Goal: Transaction & Acquisition: Purchase product/service

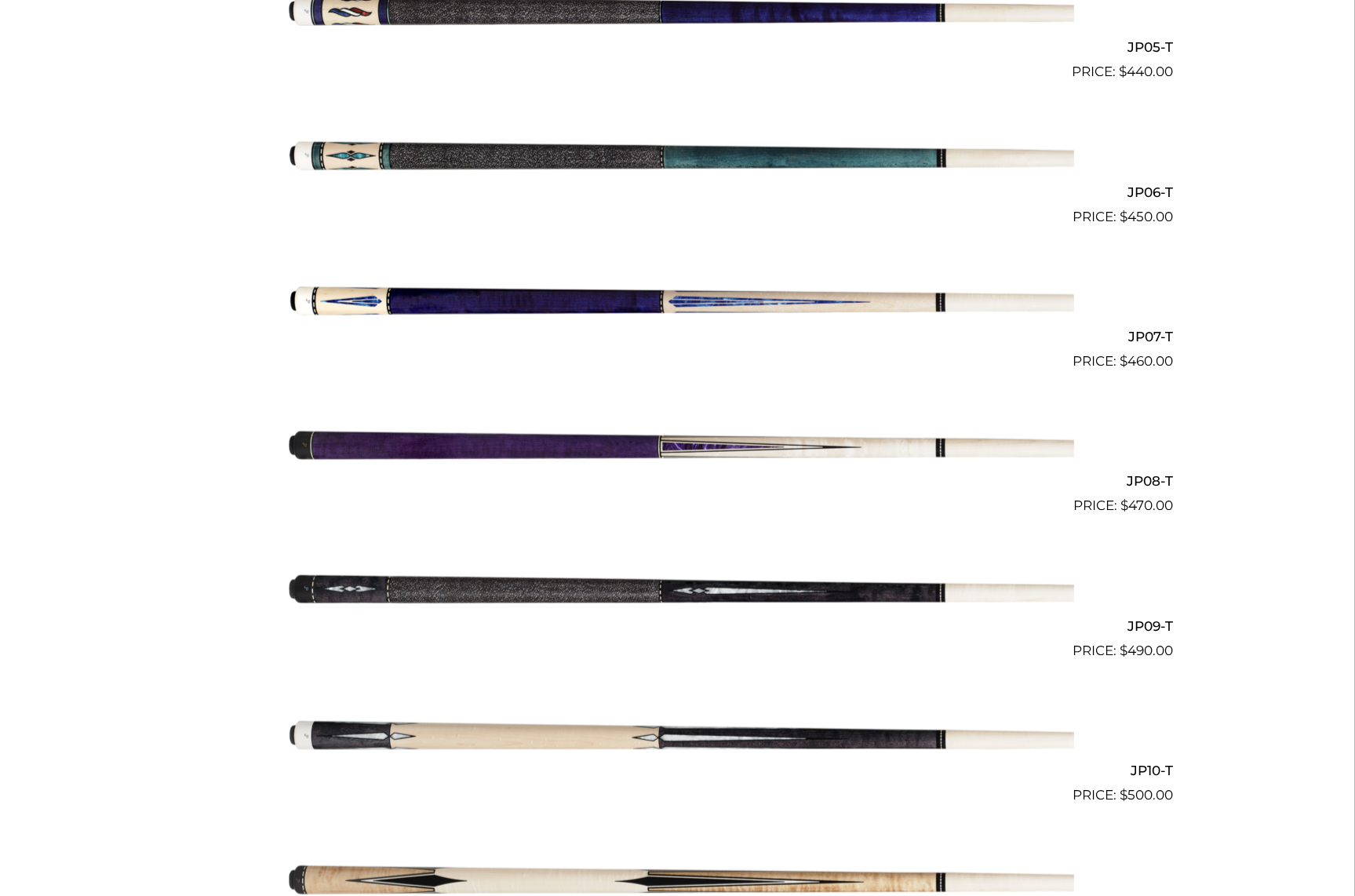
scroll to position [1159, 0]
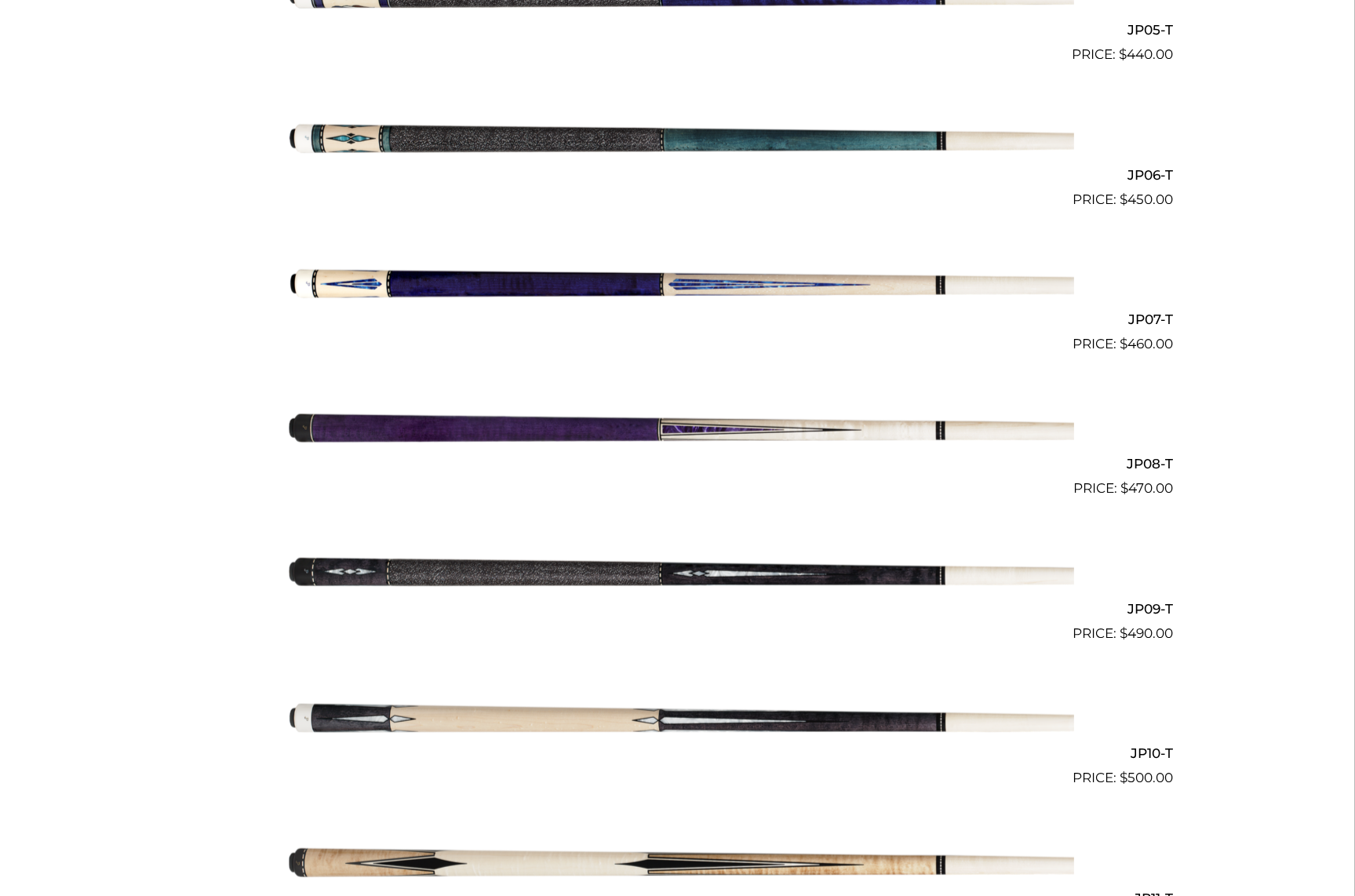
click at [766, 284] on img at bounding box center [678, 282] width 793 height 132
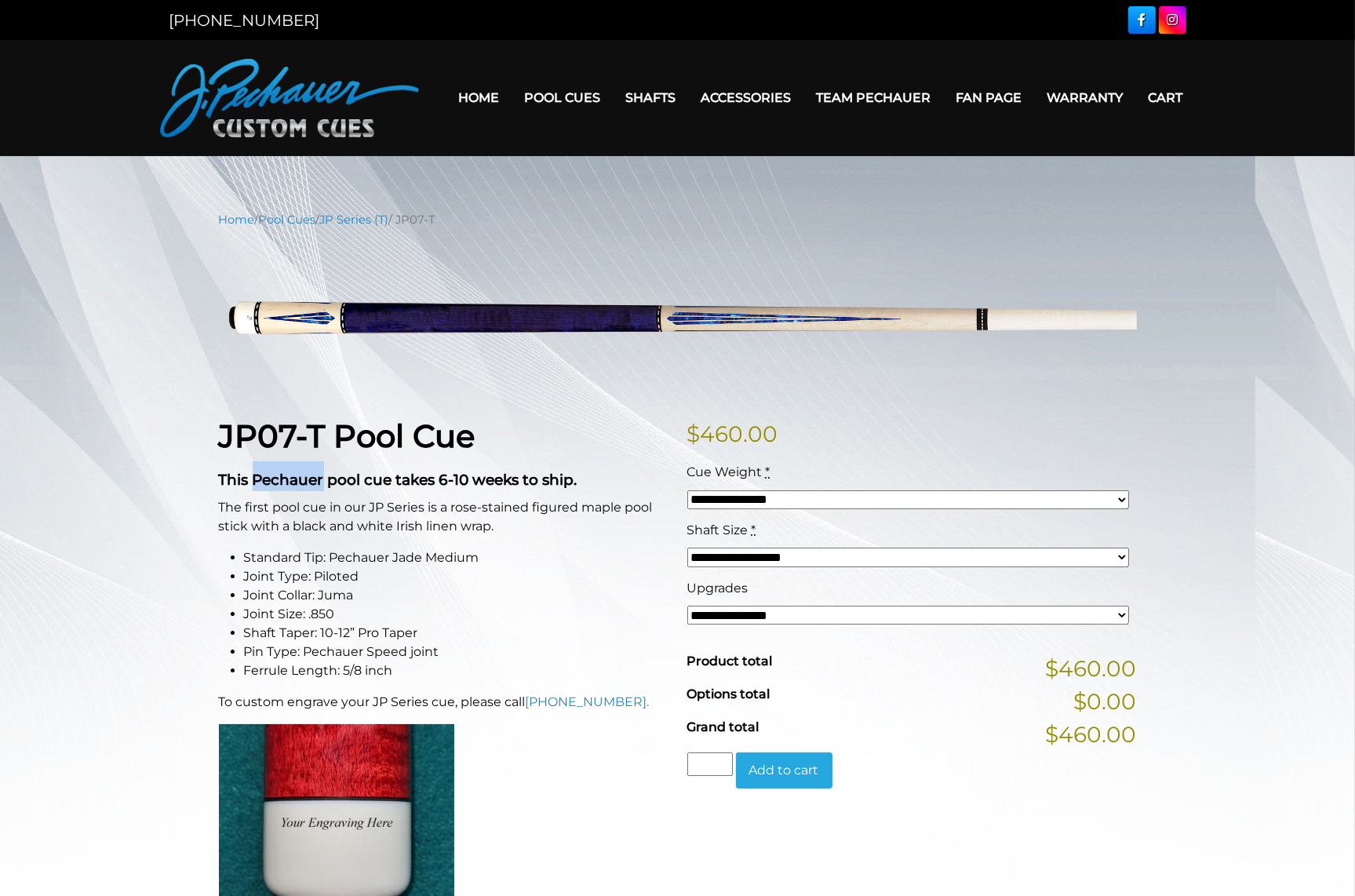
drag, startPoint x: 258, startPoint y: 477, endPoint x: 328, endPoint y: 475, distance: 70.0
click at [328, 475] on strong "This Pechauer pool cue takes 6-10 weeks to ship." at bounding box center [398, 480] width 358 height 18
copy strong "Pechauer"
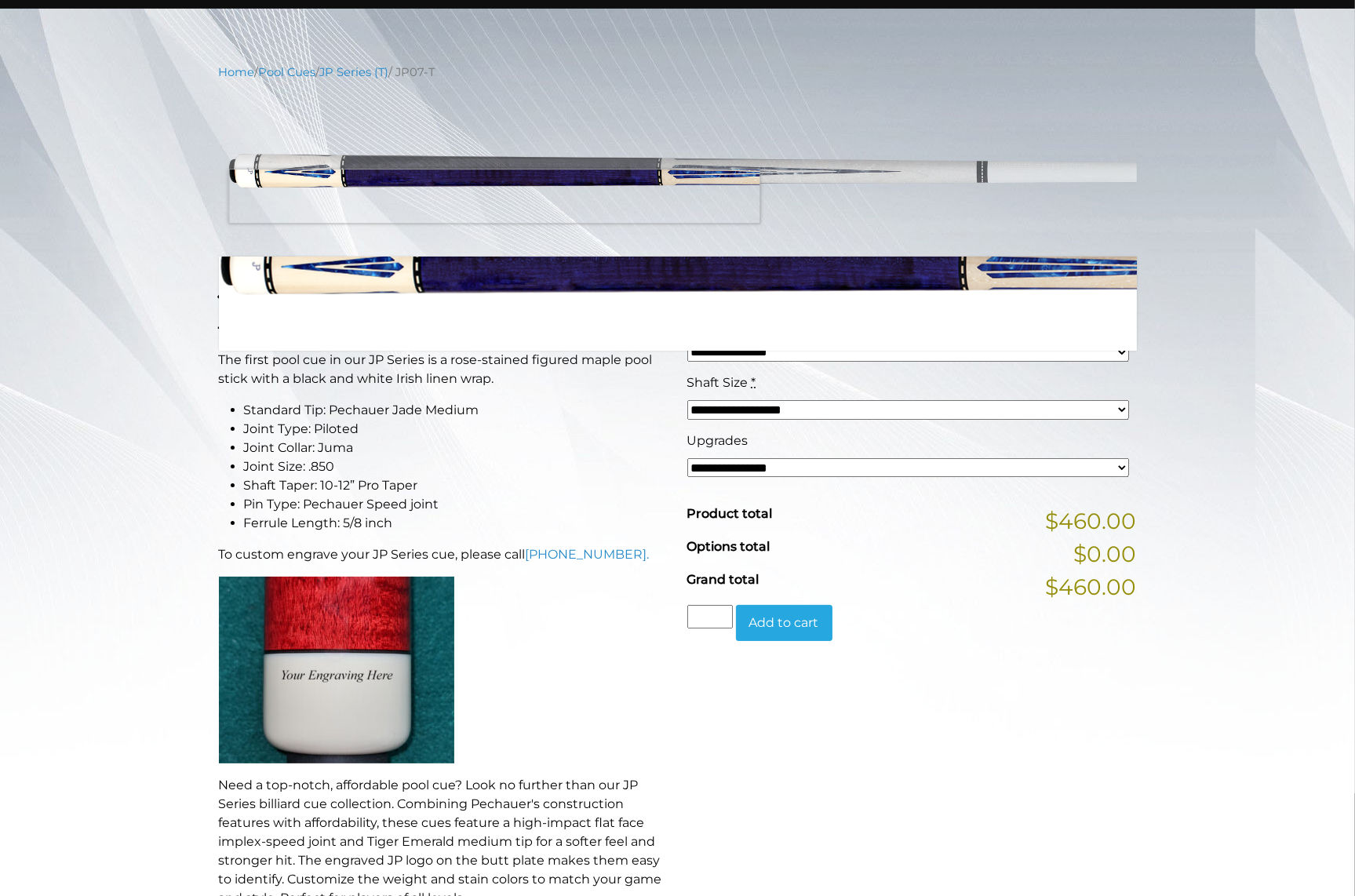
scroll to position [165, 0]
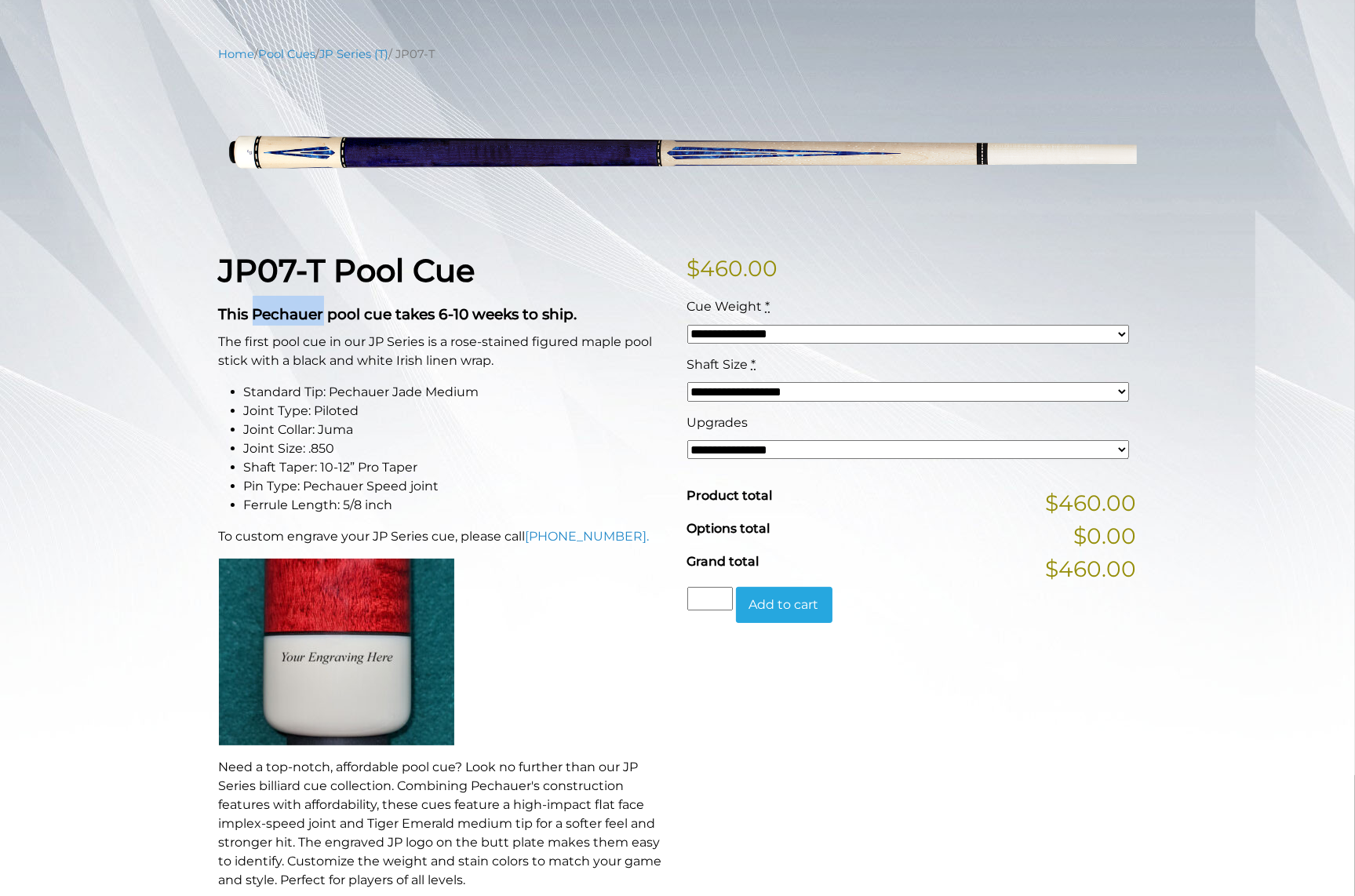
click at [687, 440] on select "**********" at bounding box center [907, 449] width 442 height 19
select select "*****"
click option "**********" at bounding box center [0, 0] width 0 height 0
click at [687, 382] on select "**********" at bounding box center [907, 391] width 442 height 19
select select
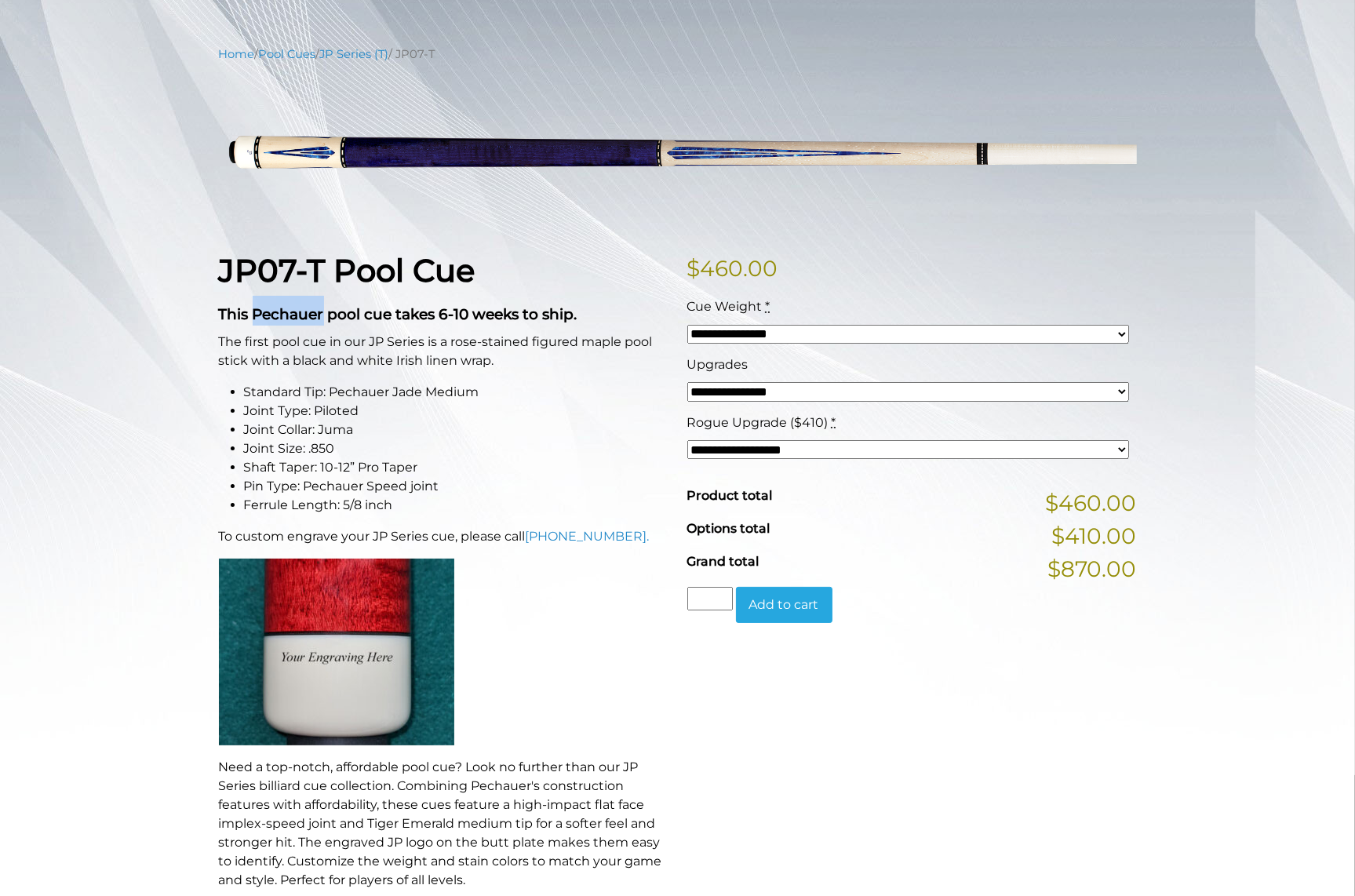
click option "**********" at bounding box center [0, 0] width 0 height 0
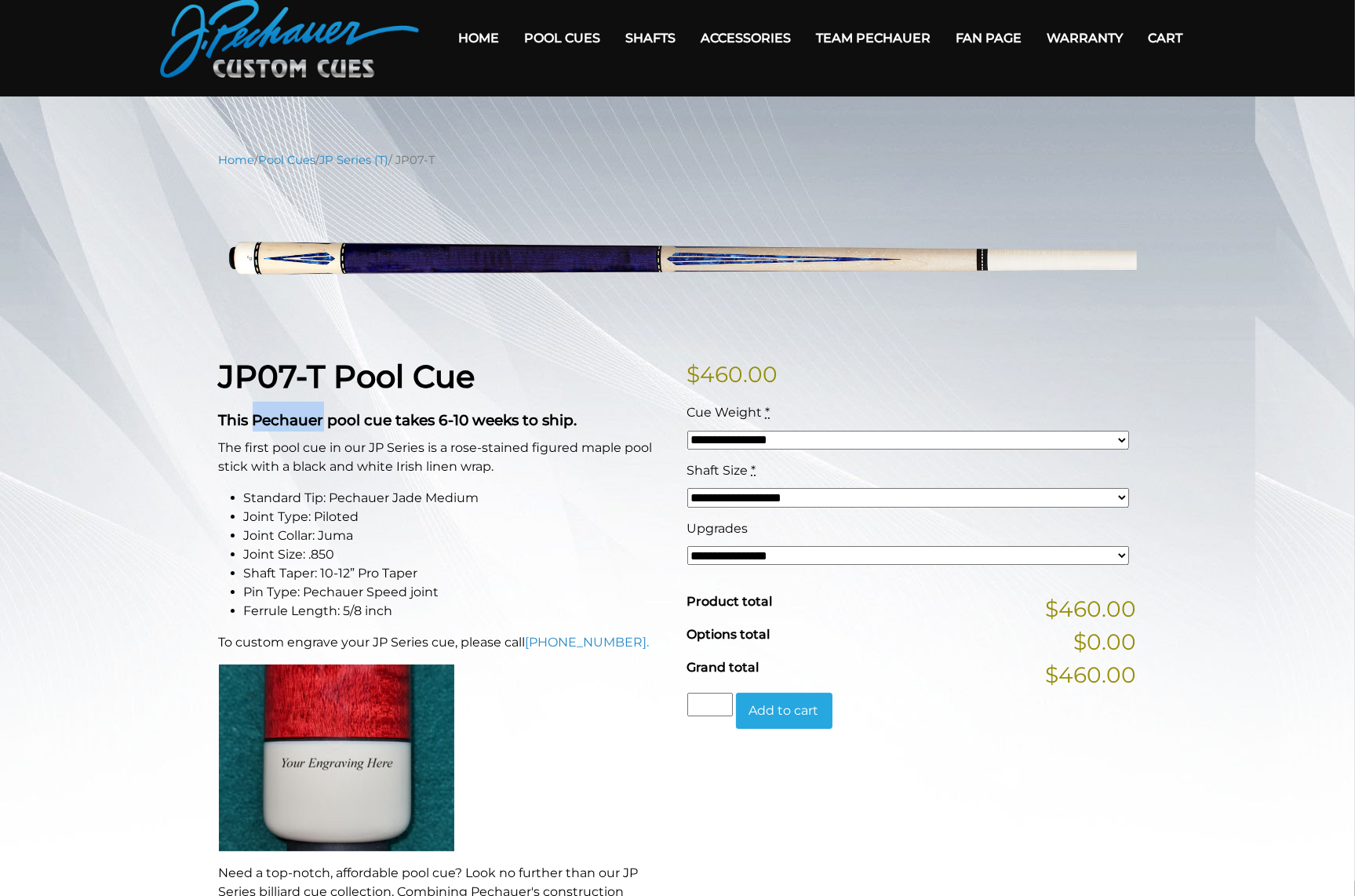
scroll to position [0, 0]
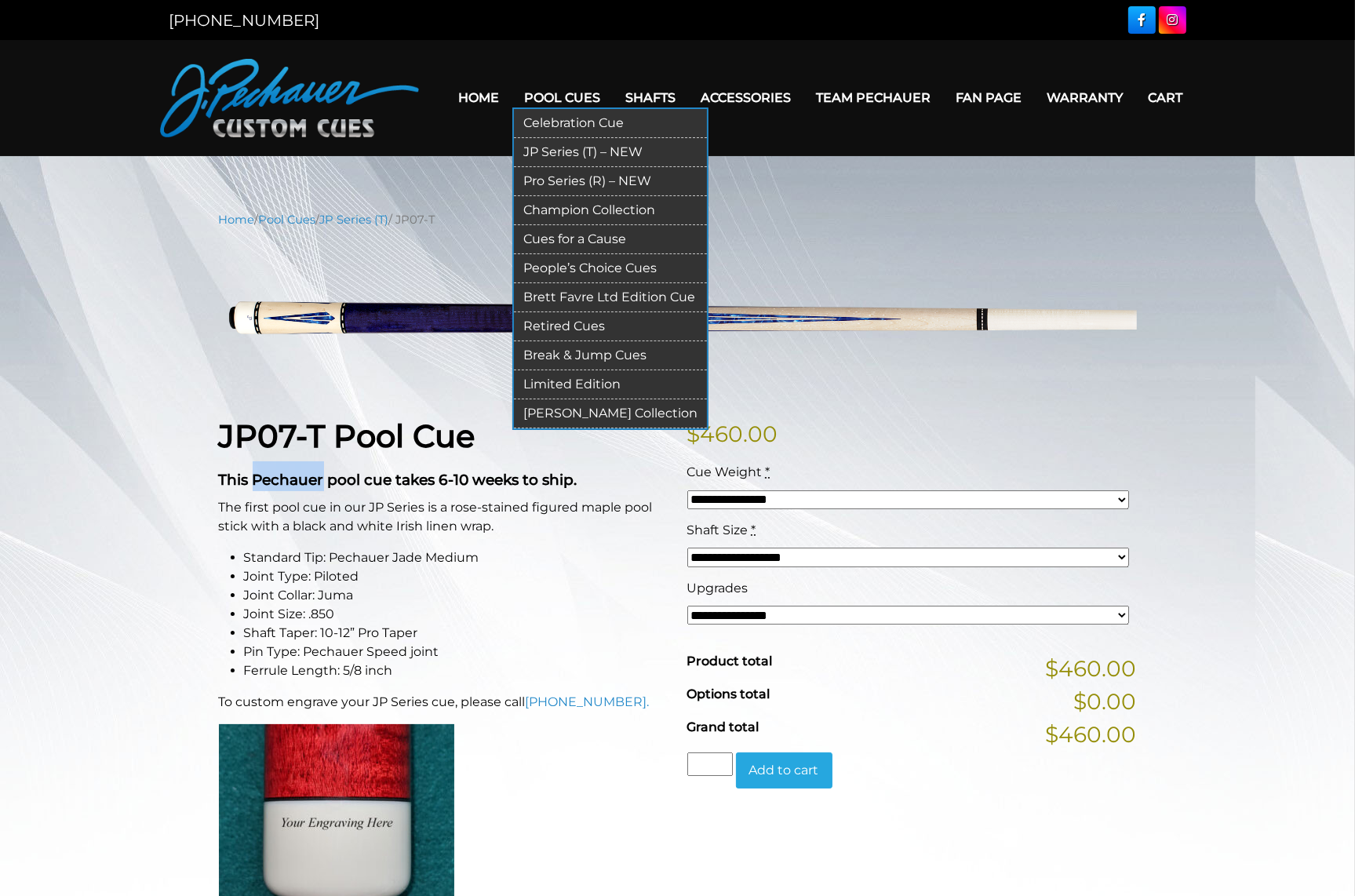
click at [590, 410] on link "[PERSON_NAME] Collection" at bounding box center [610, 414] width 193 height 29
click at [547, 87] on link "Pool Cues" at bounding box center [562, 97] width 102 height 40
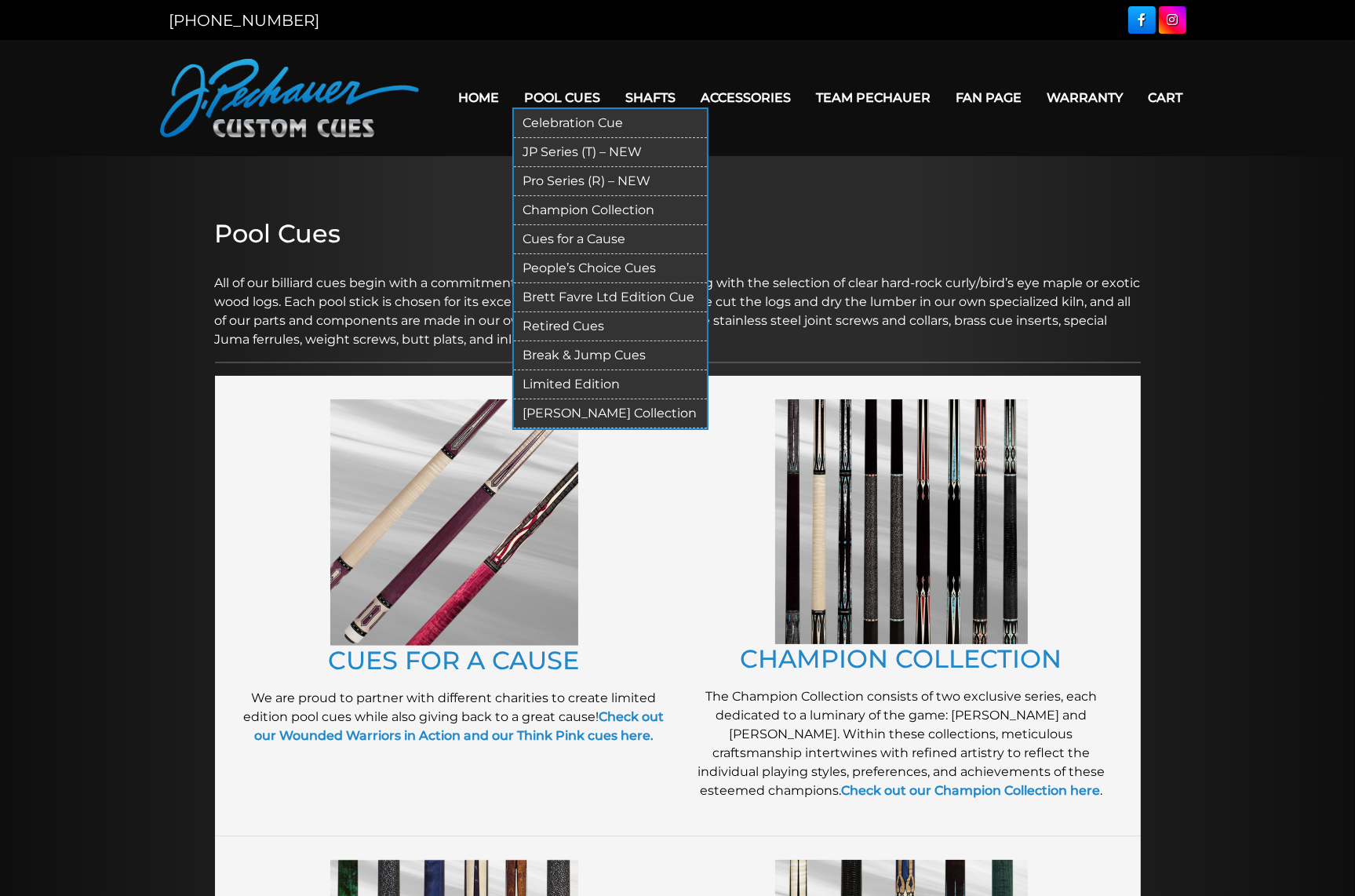
click at [538, 181] on link "Pro Series (R) – NEW" at bounding box center [610, 181] width 193 height 29
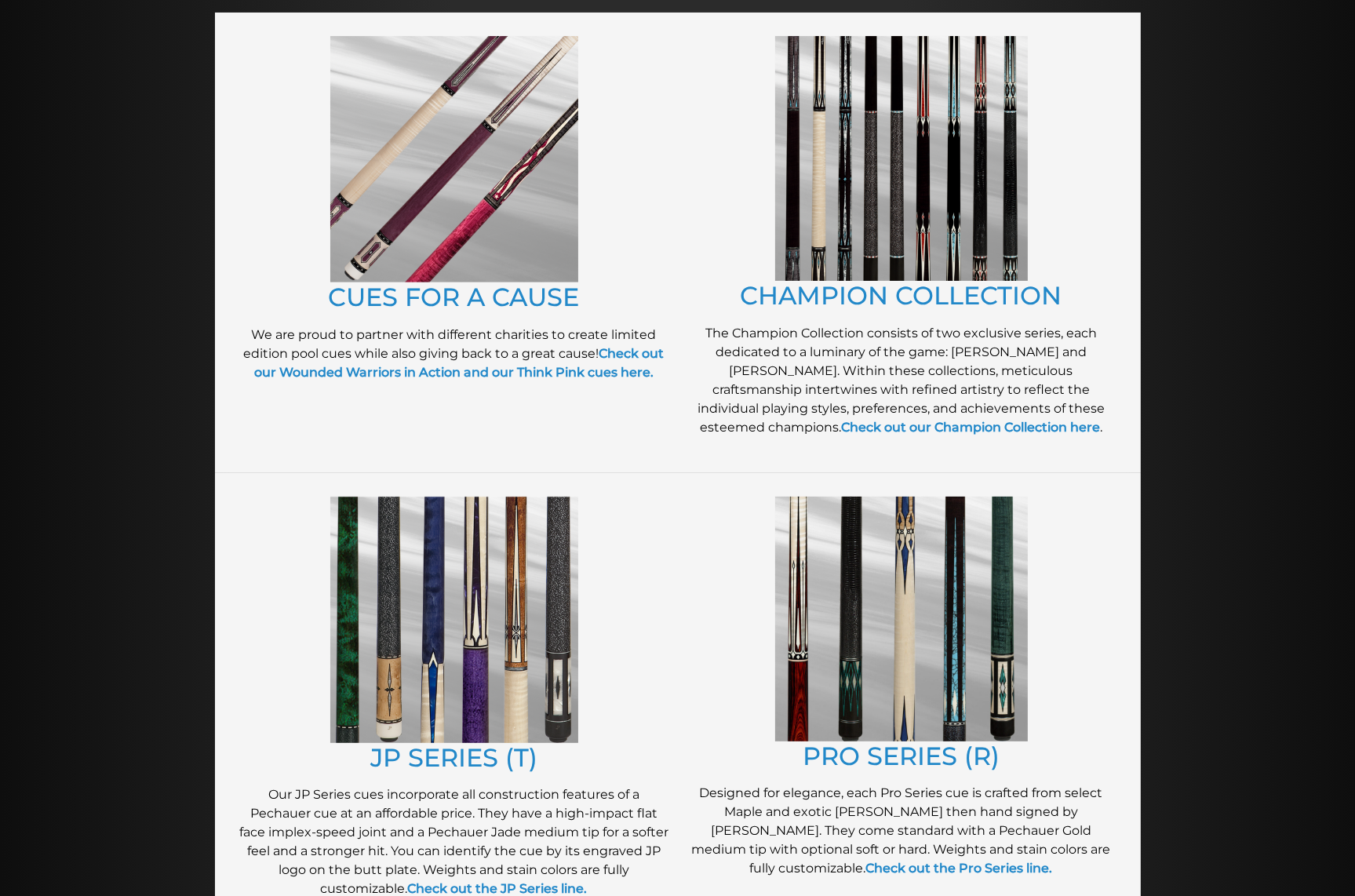
scroll to position [331, 0]
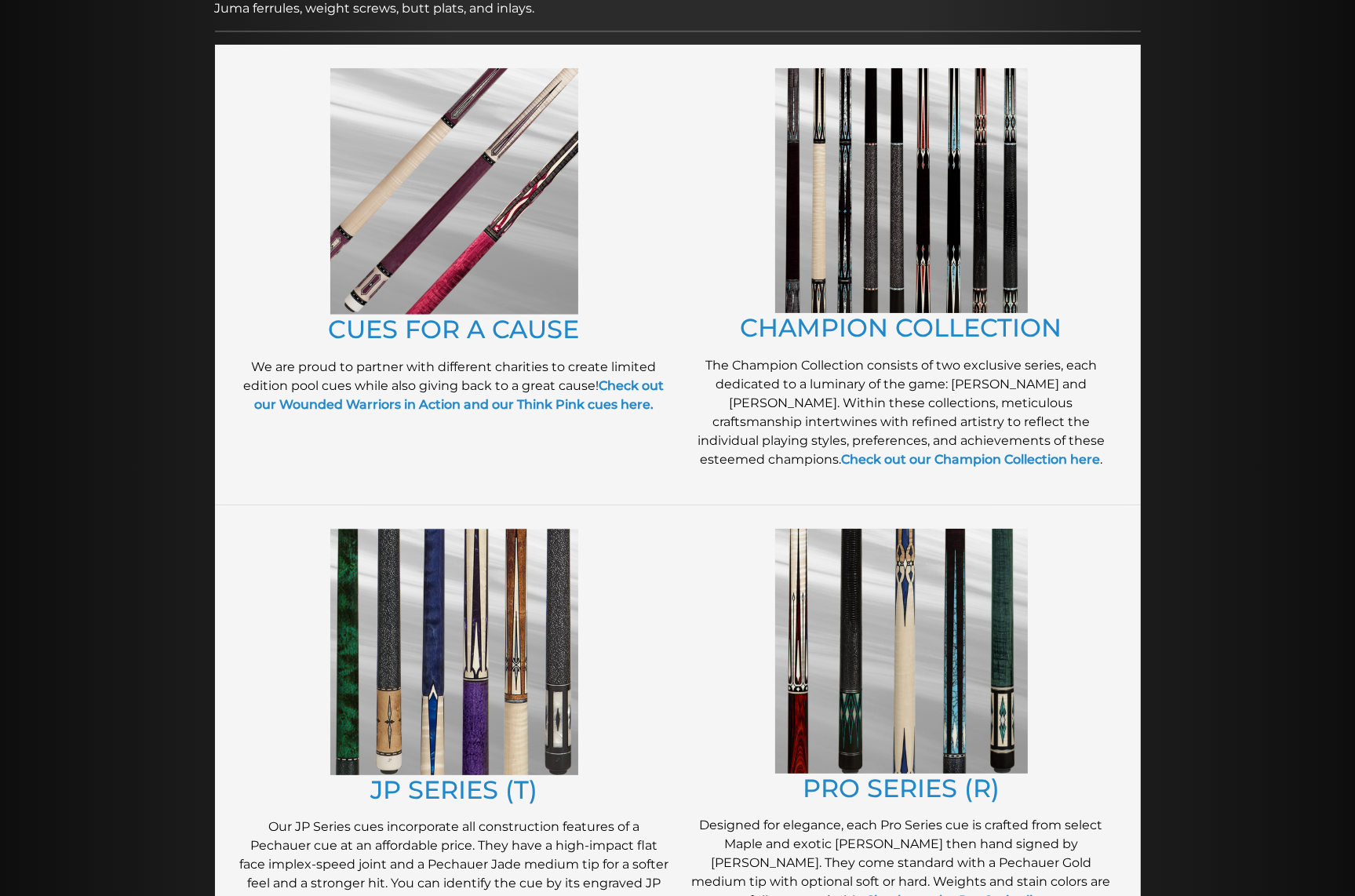
click at [488, 266] on img at bounding box center [454, 192] width 248 height 246
click at [482, 334] on link "CUES FOR A CAUSE" at bounding box center [454, 329] width 251 height 31
drag, startPoint x: 397, startPoint y: 486, endPoint x: 397, endPoint y: 410, distance: 76.0
click at [397, 486] on div "CUES FOR A CAUSE We are proud to partner with different charities to create lim…" at bounding box center [454, 274] width 448 height 429
click at [376, 325] on link "CUES FOR A CAUSE" at bounding box center [454, 329] width 251 height 31
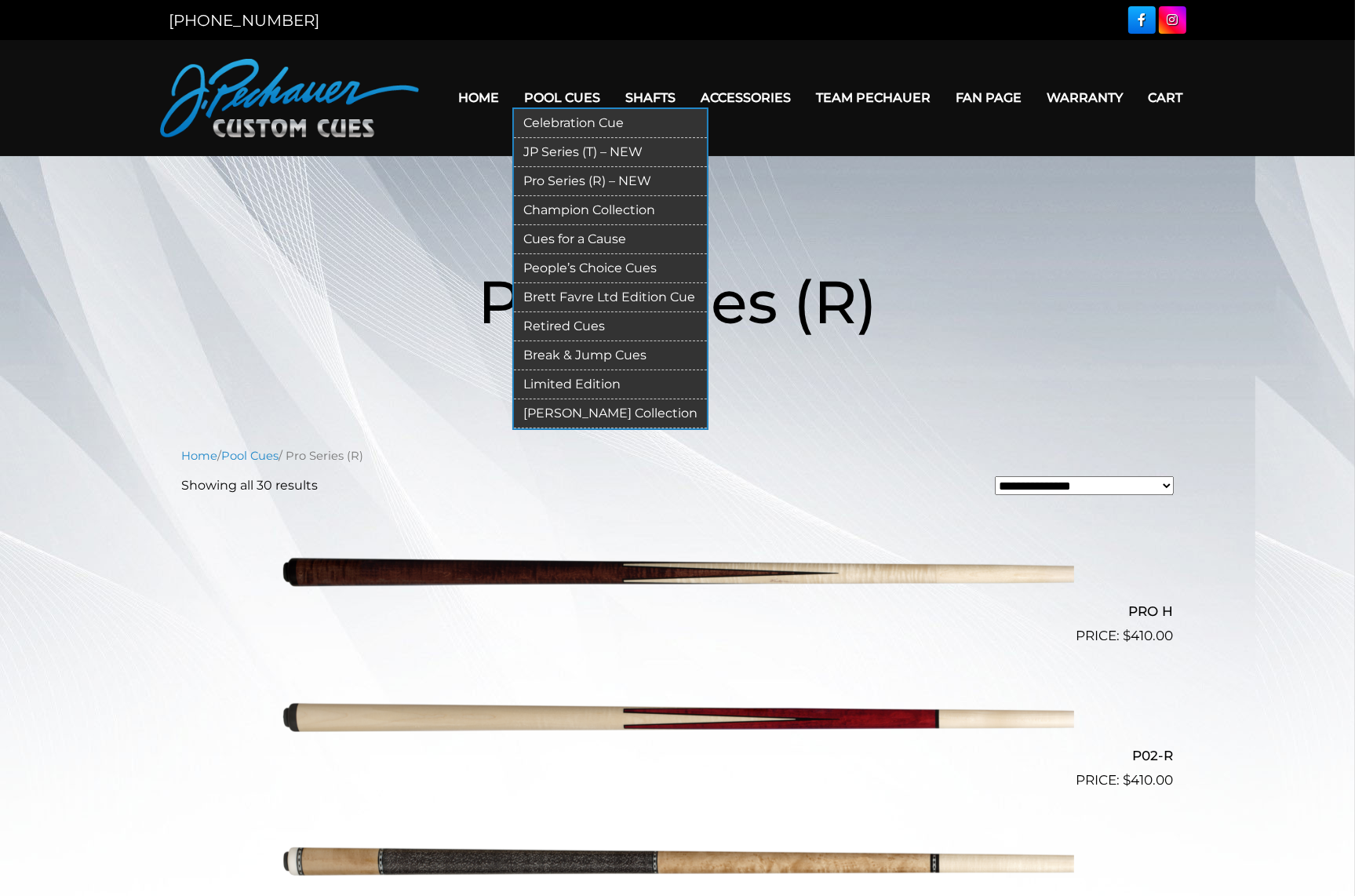
click at [563, 259] on link "People’s Choice Cues" at bounding box center [610, 268] width 193 height 29
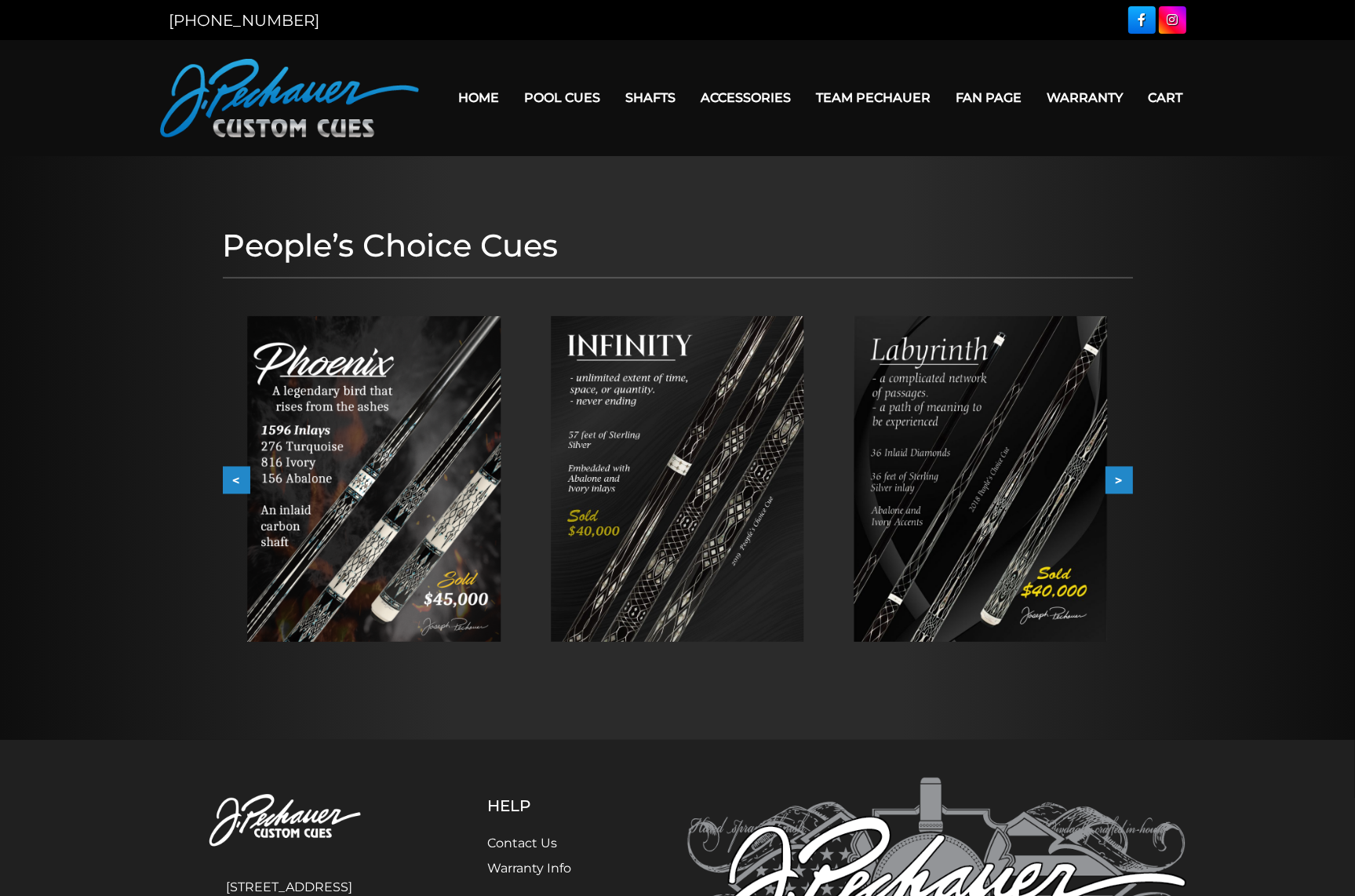
click at [1114, 480] on button ">" at bounding box center [1119, 480] width 27 height 27
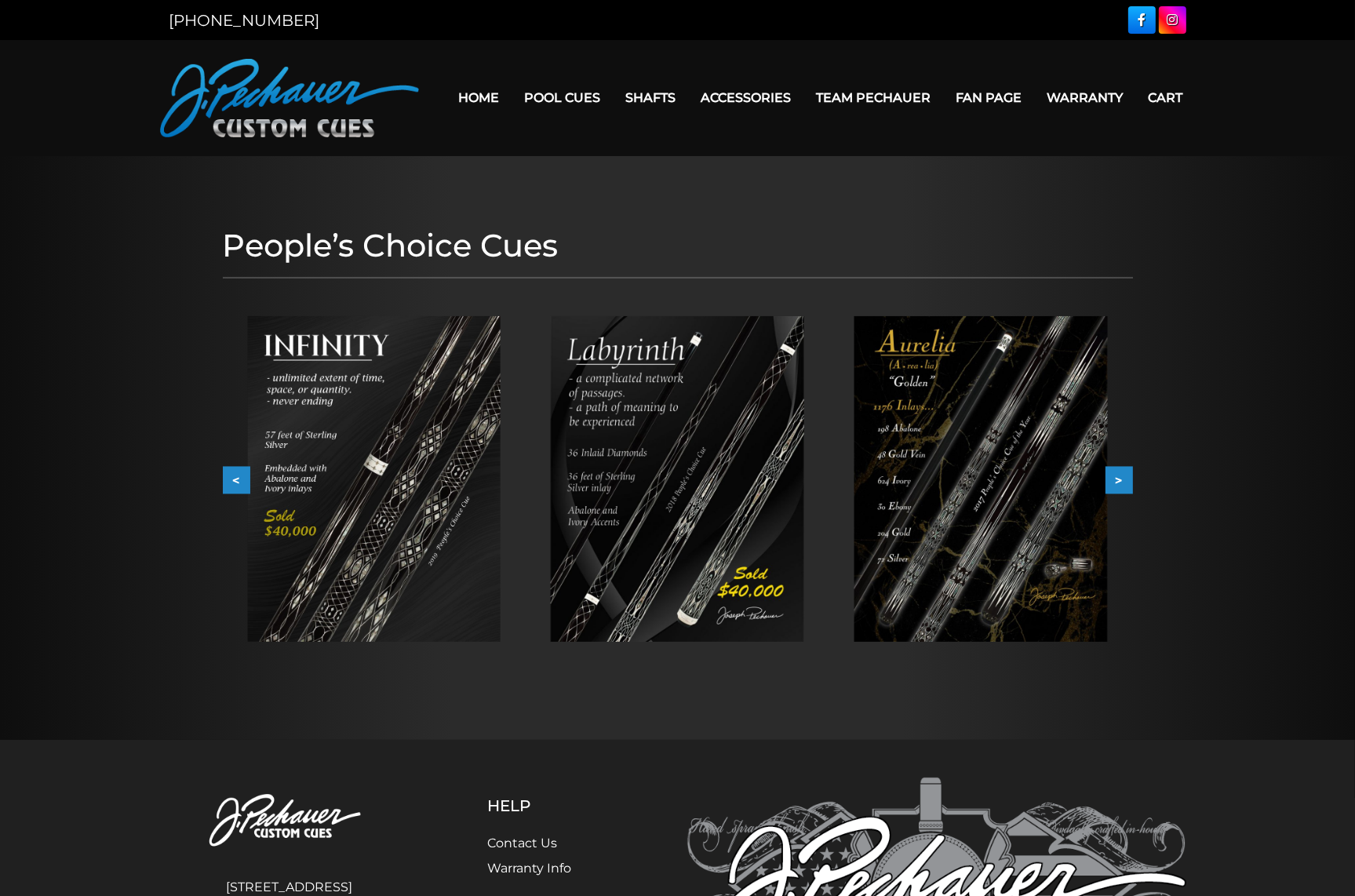
click at [1114, 480] on button ">" at bounding box center [1119, 480] width 27 height 27
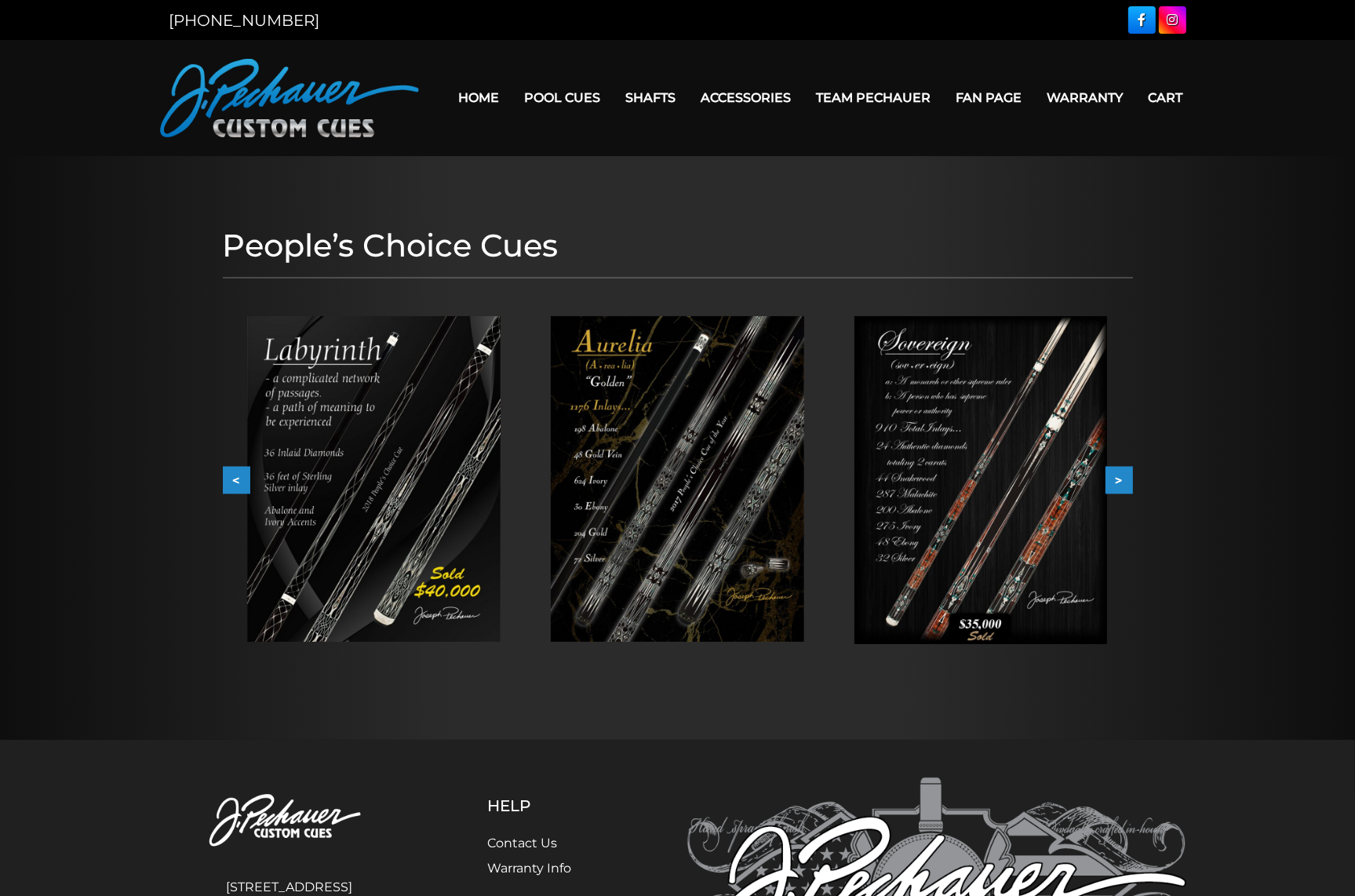
click at [1114, 480] on button ">" at bounding box center [1119, 480] width 27 height 27
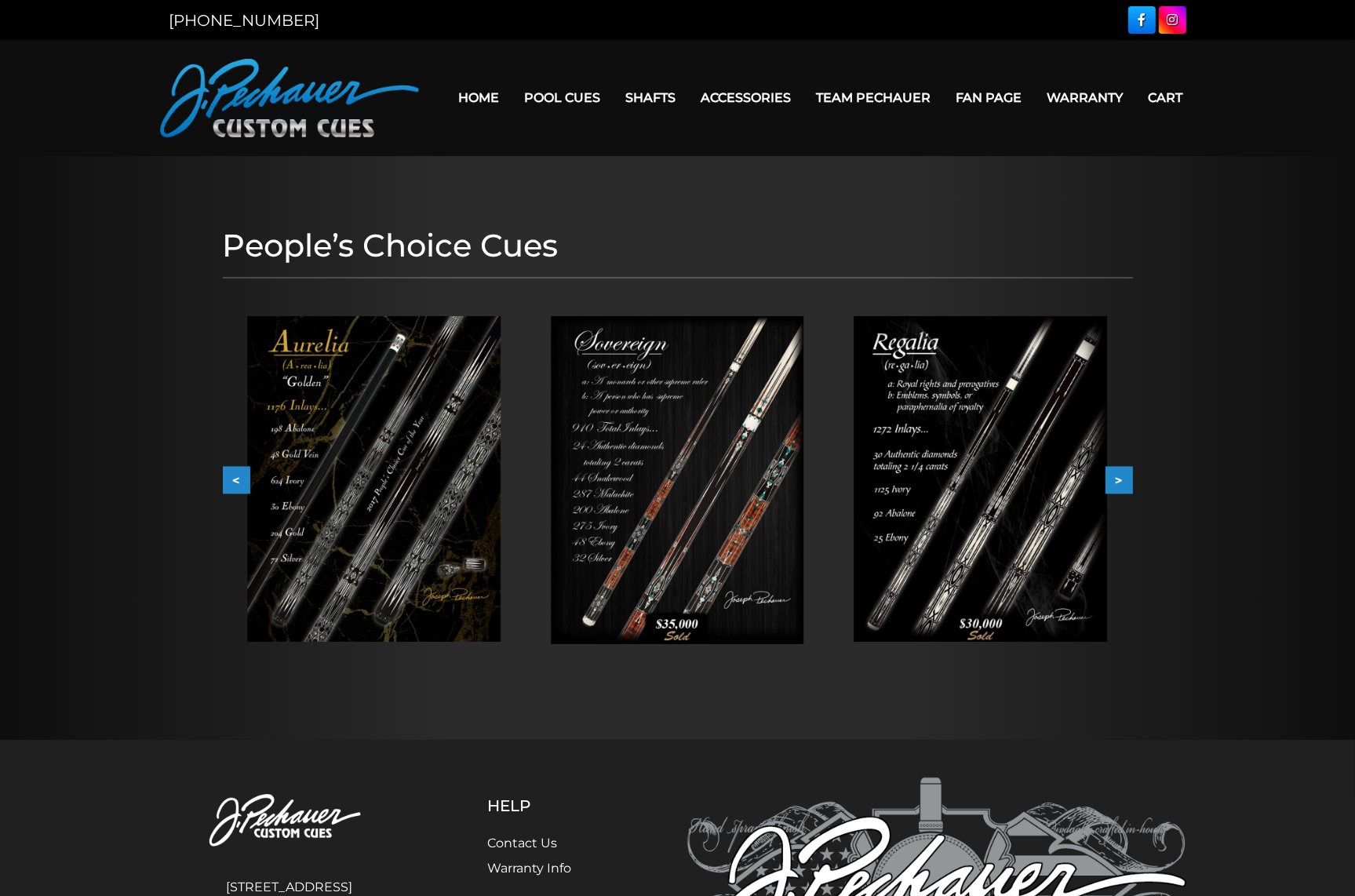
click at [1114, 480] on button ">" at bounding box center [1119, 480] width 27 height 27
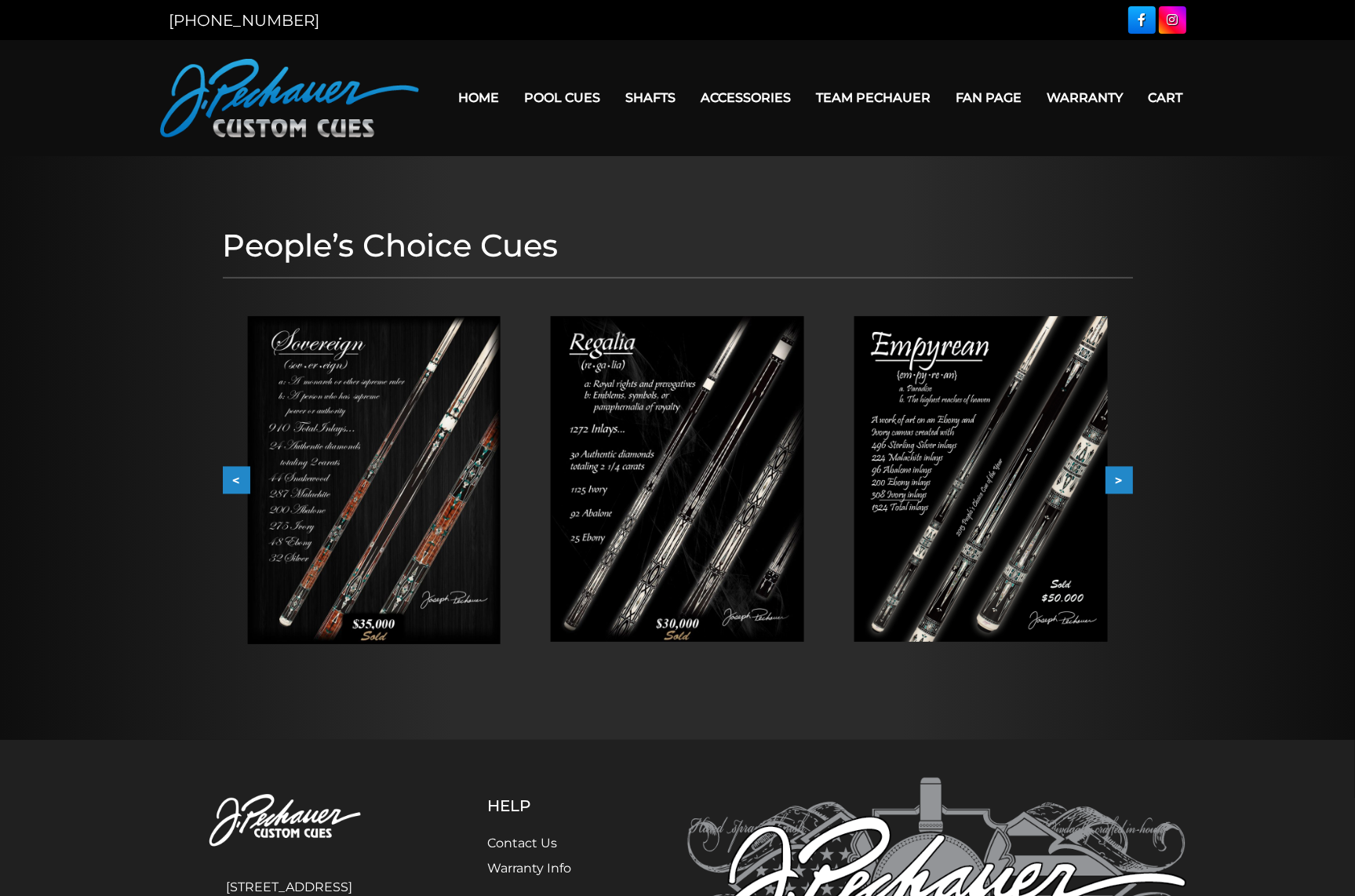
click at [1114, 480] on button ">" at bounding box center [1119, 480] width 27 height 27
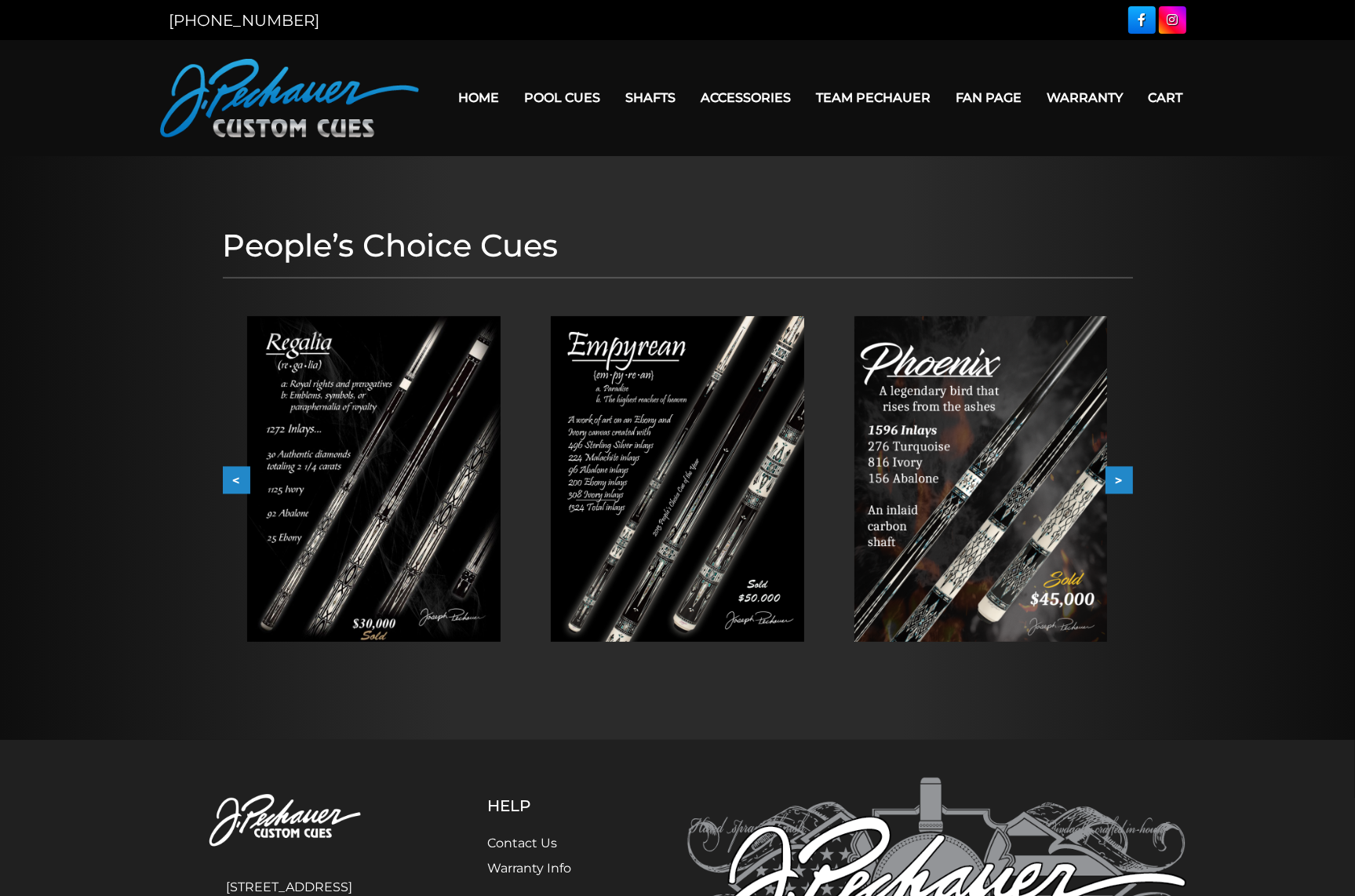
click at [1114, 480] on button ">" at bounding box center [1119, 480] width 27 height 27
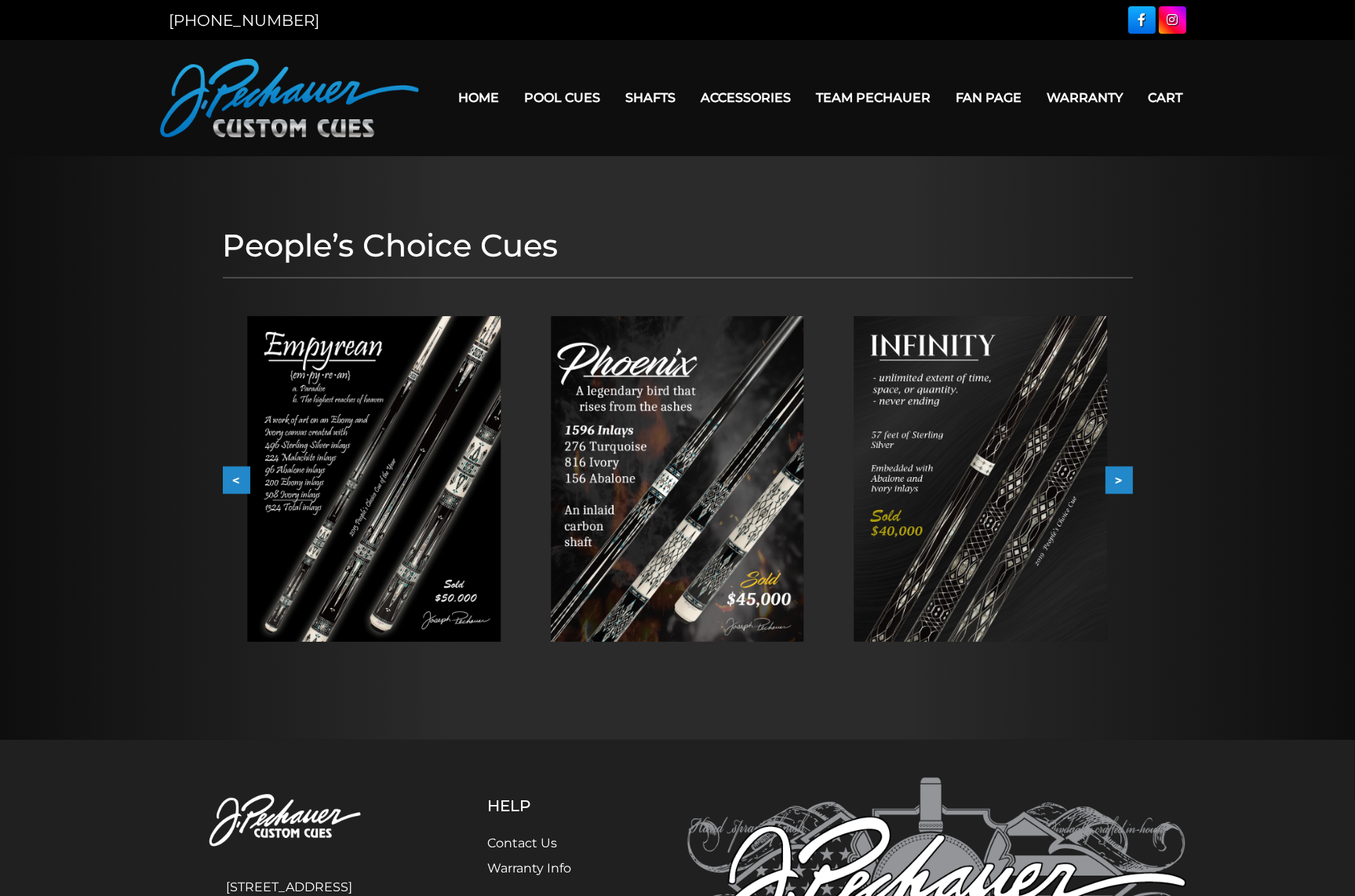
click at [1114, 480] on button ">" at bounding box center [1119, 480] width 27 height 27
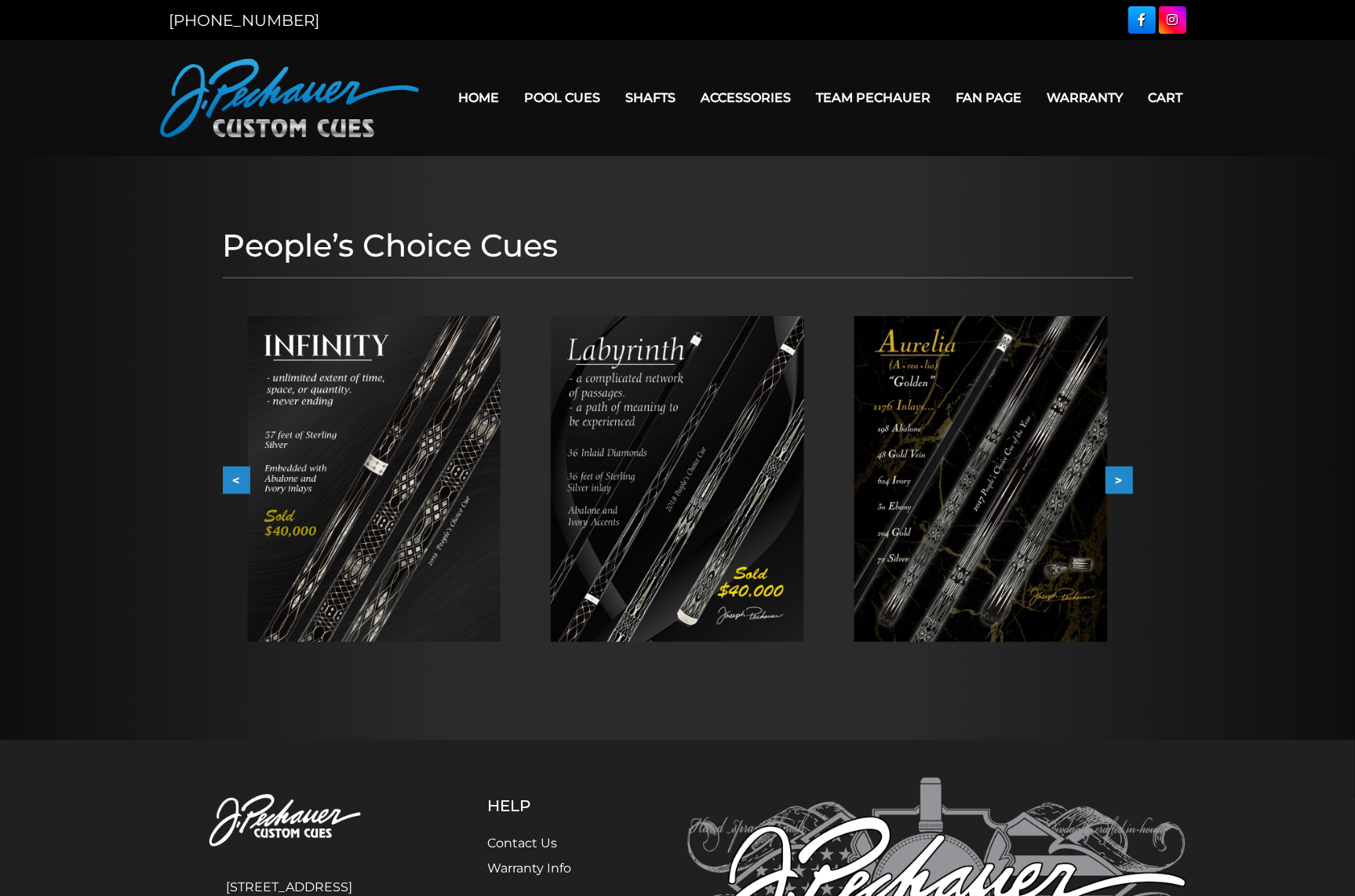
click at [1114, 480] on button ">" at bounding box center [1119, 480] width 27 height 27
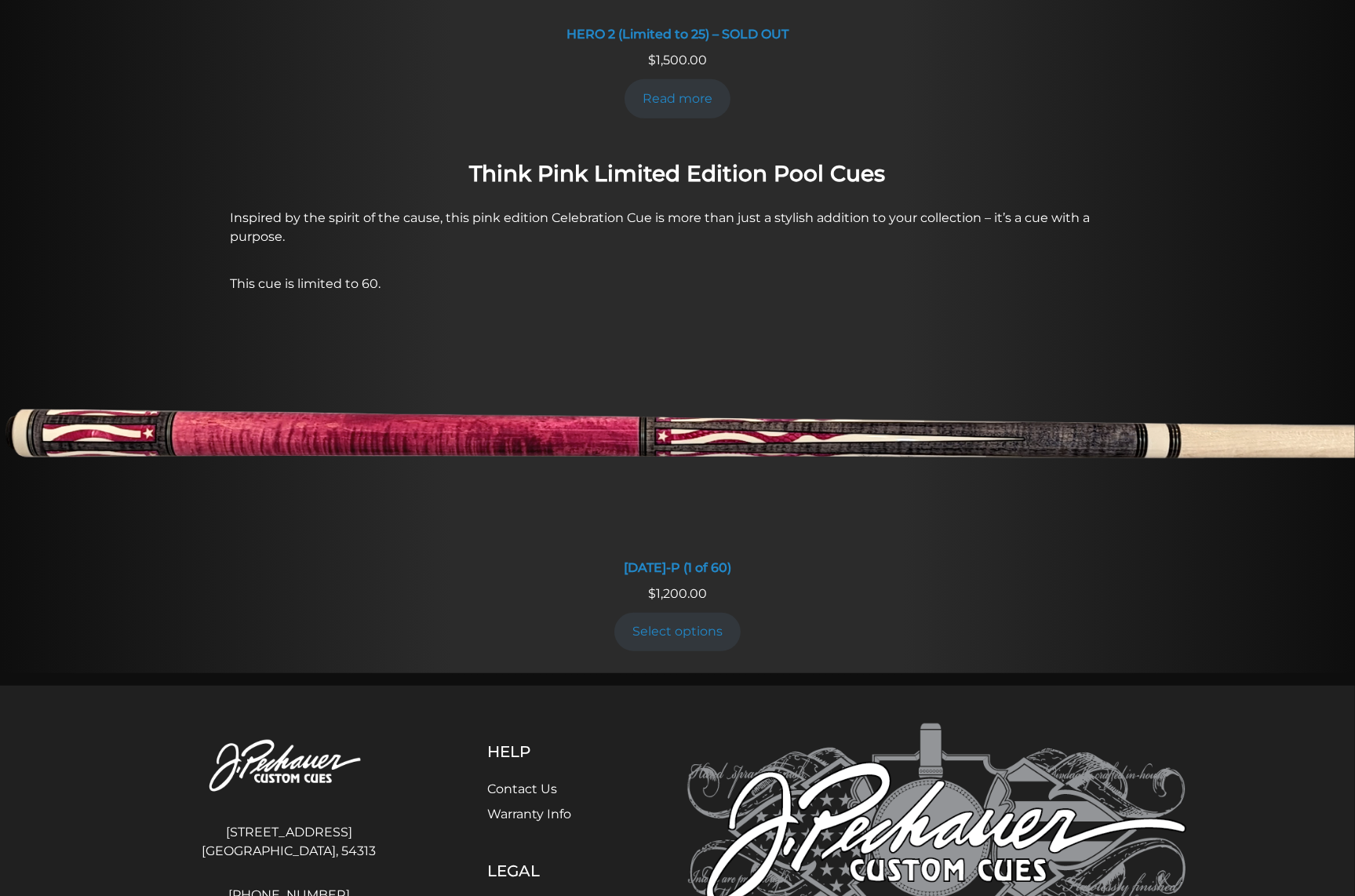
scroll to position [1159, 0]
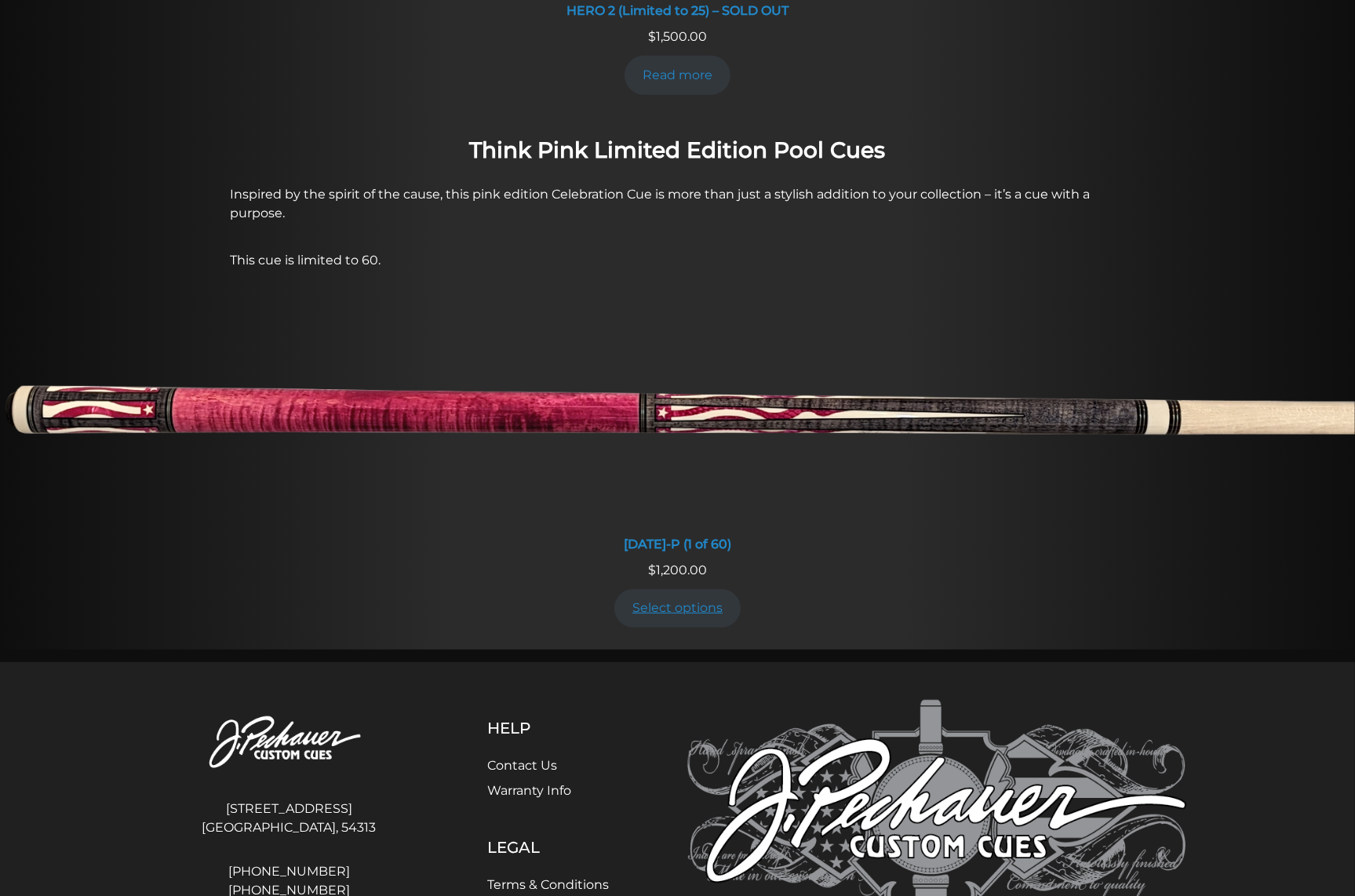
click at [657, 590] on link "Select options" at bounding box center [678, 609] width 127 height 39
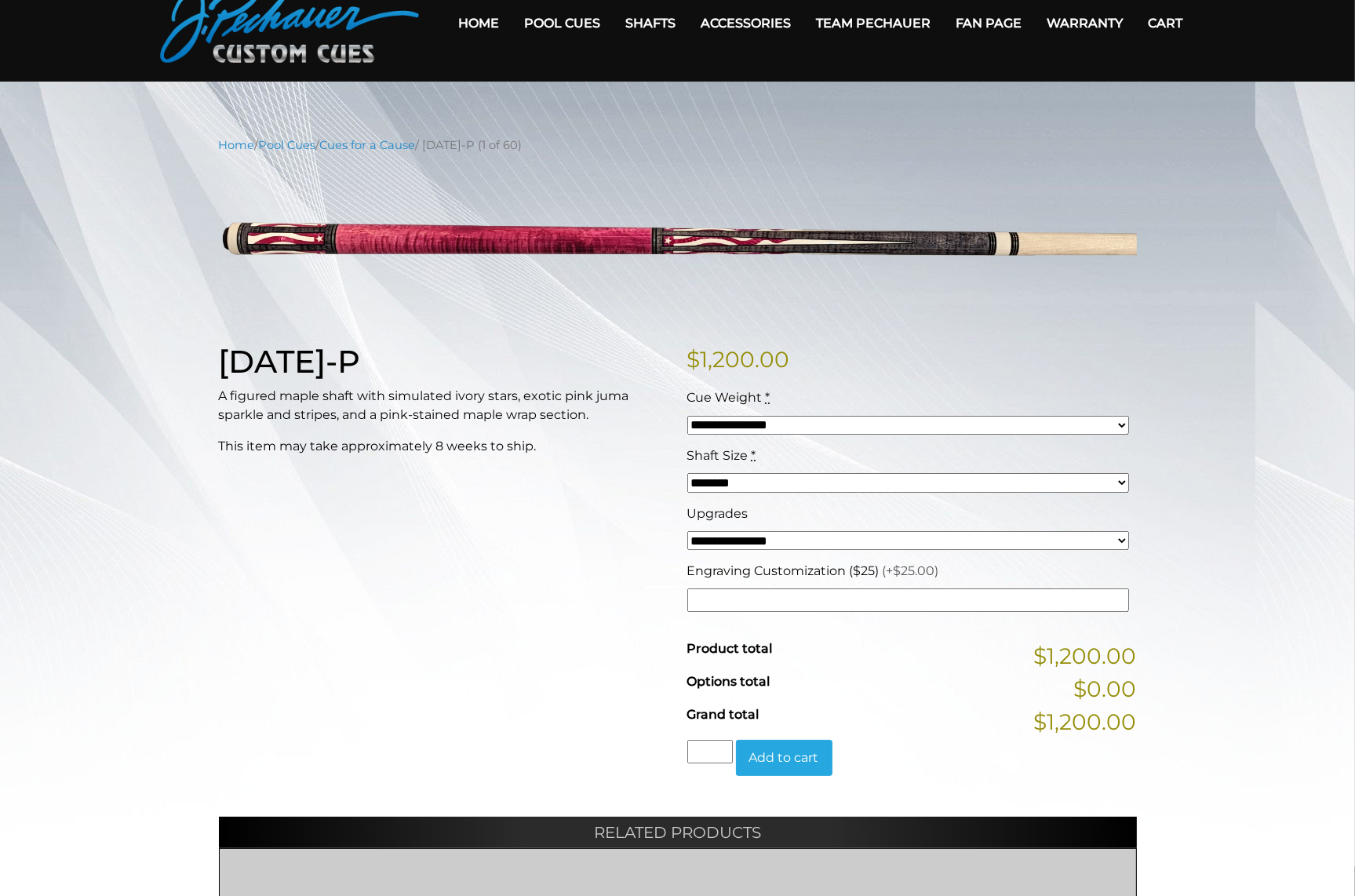
scroll to position [46, 0]
